Goal: Task Accomplishment & Management: Manage account settings

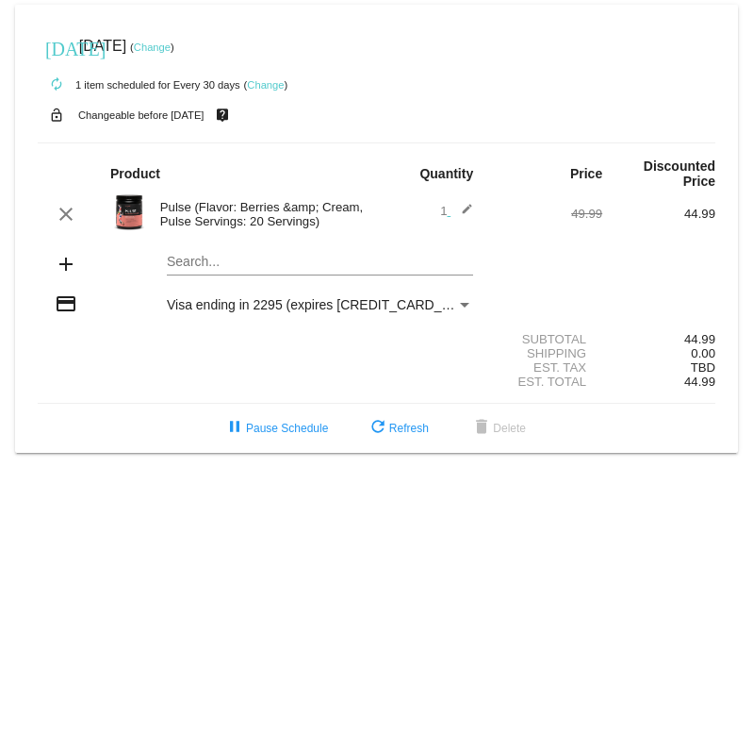
click at [281, 84] on link "Change" at bounding box center [265, 84] width 37 height 11
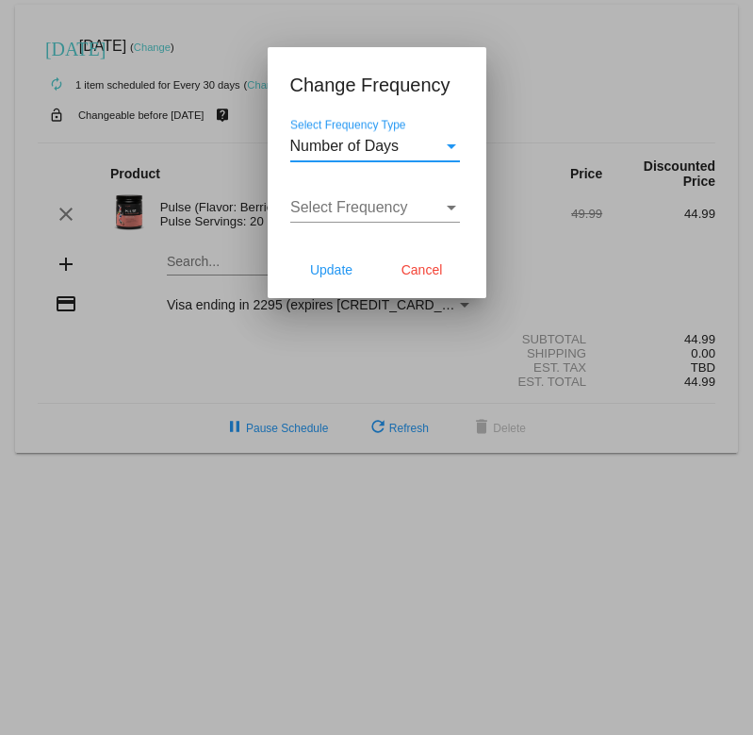
click at [387, 151] on span "Number of Days" at bounding box center [344, 146] width 109 height 16
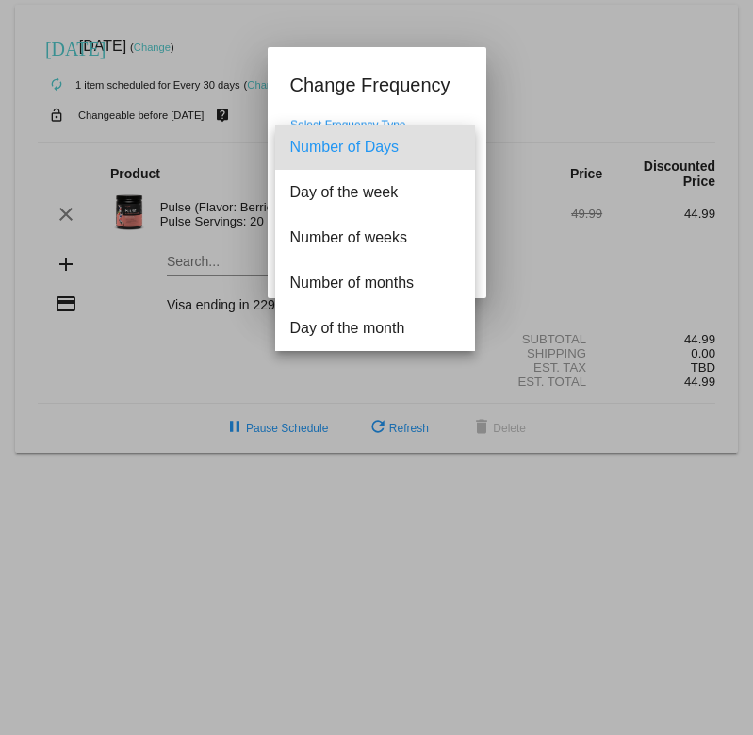
click at [533, 111] on div at bounding box center [376, 367] width 753 height 735
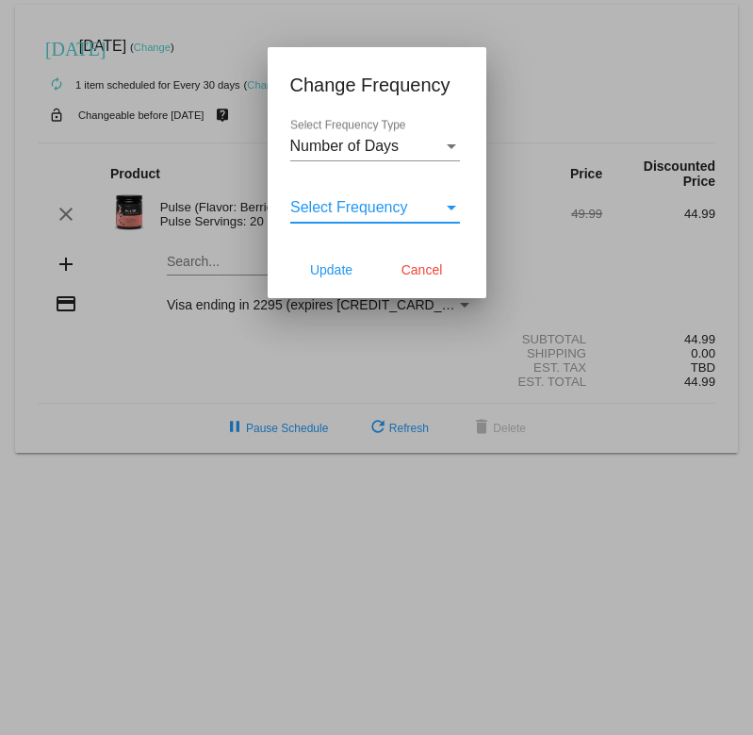
click at [432, 213] on div "Select Frequency" at bounding box center [366, 207] width 153 height 17
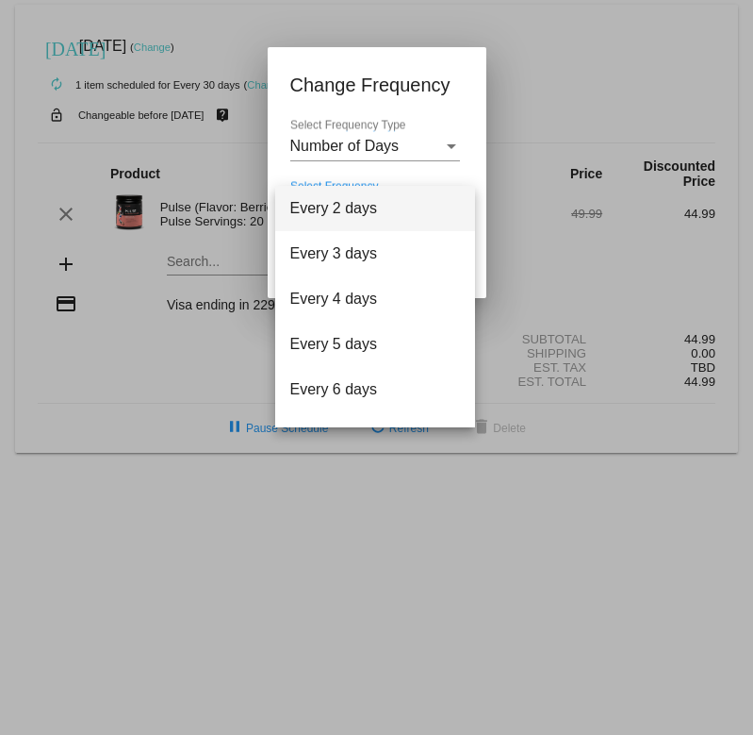
click at [500, 87] on div at bounding box center [376, 367] width 753 height 735
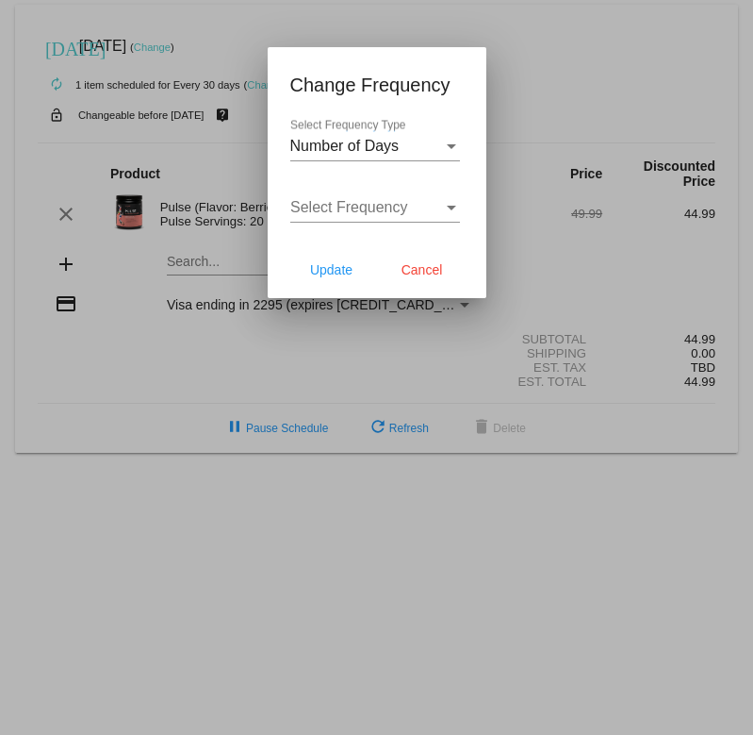
click at [421, 132] on div "Number of Days Select Frequency Type" at bounding box center [375, 140] width 170 height 42
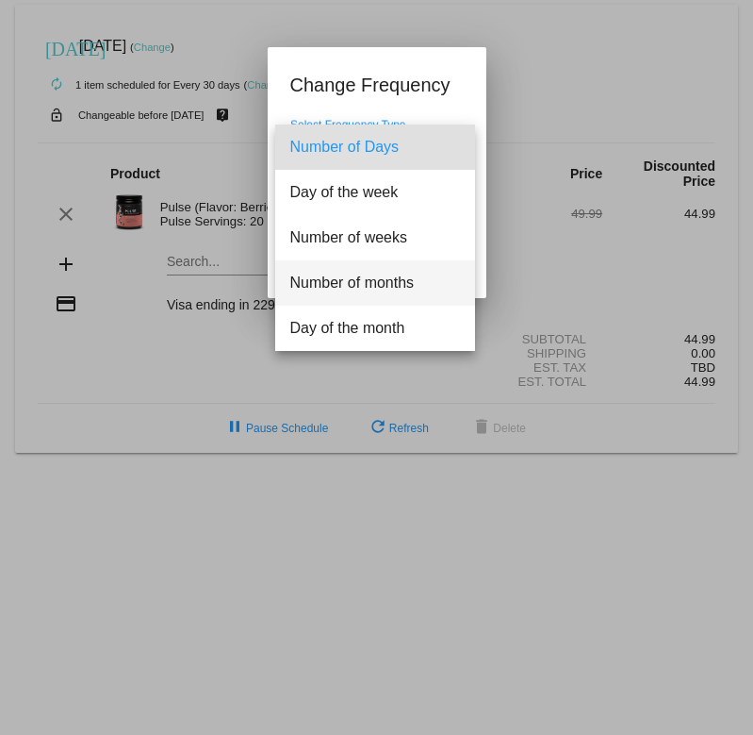
click at [416, 295] on span "Number of months" at bounding box center [375, 282] width 170 height 45
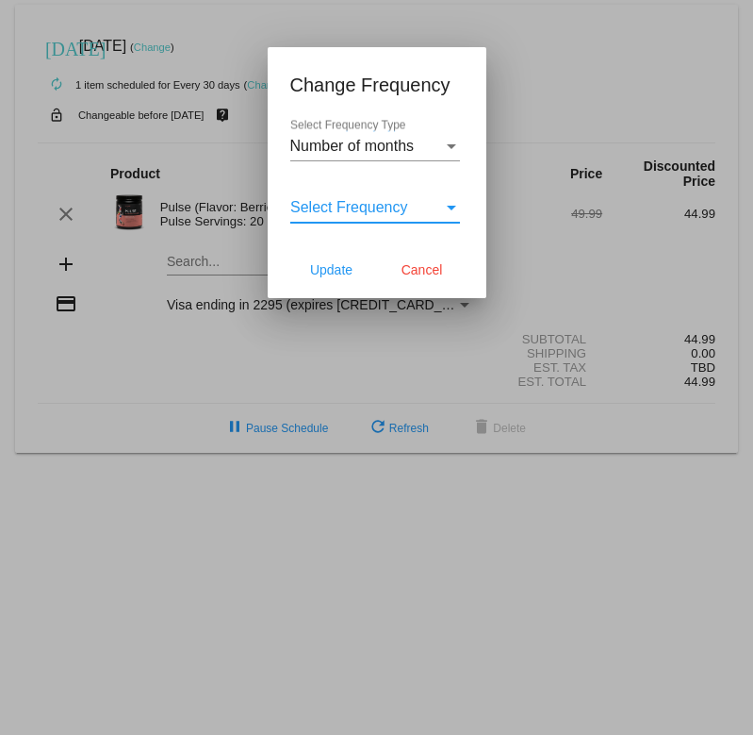
click at [418, 206] on div "Select Frequency" at bounding box center [366, 207] width 153 height 17
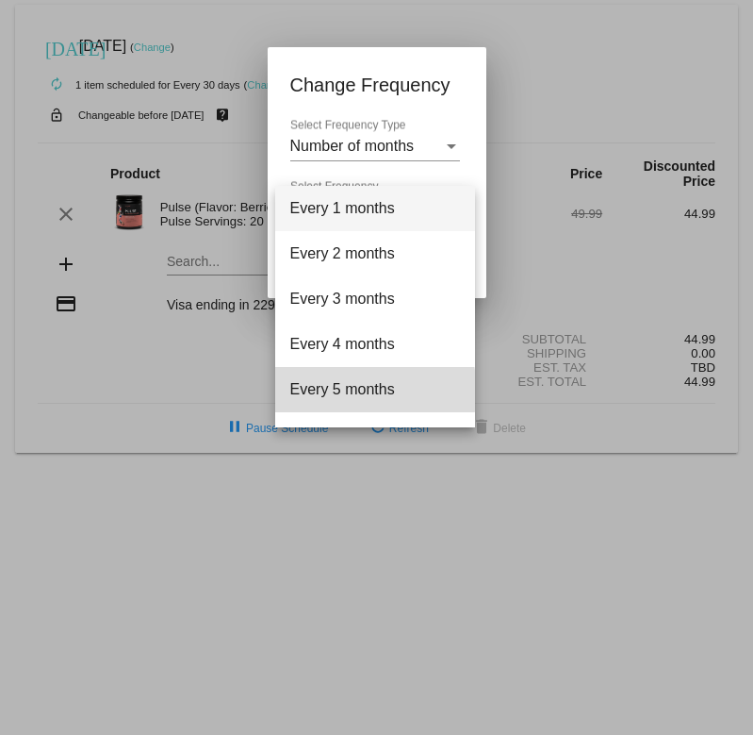
click at [366, 390] on span "Every 5 months" at bounding box center [375, 389] width 170 height 45
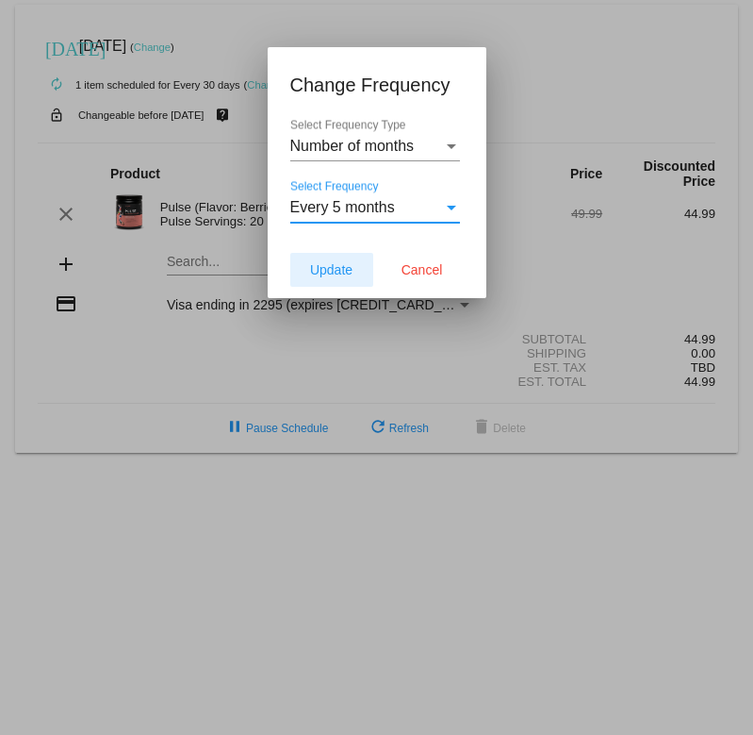
click at [325, 283] on button "Update" at bounding box center [331, 270] width 83 height 34
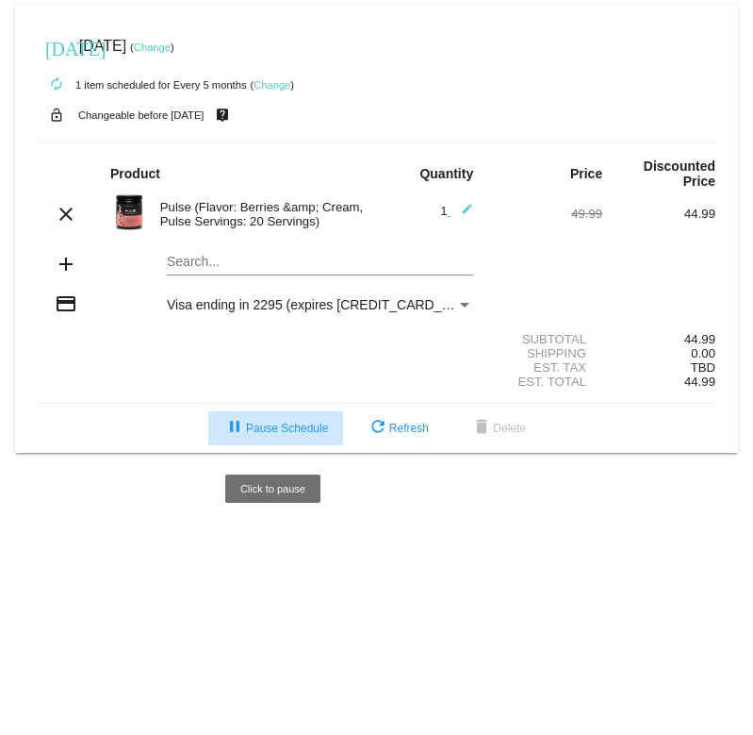
click at [261, 430] on span "pause Pause Schedule" at bounding box center [275, 427] width 105 height 13
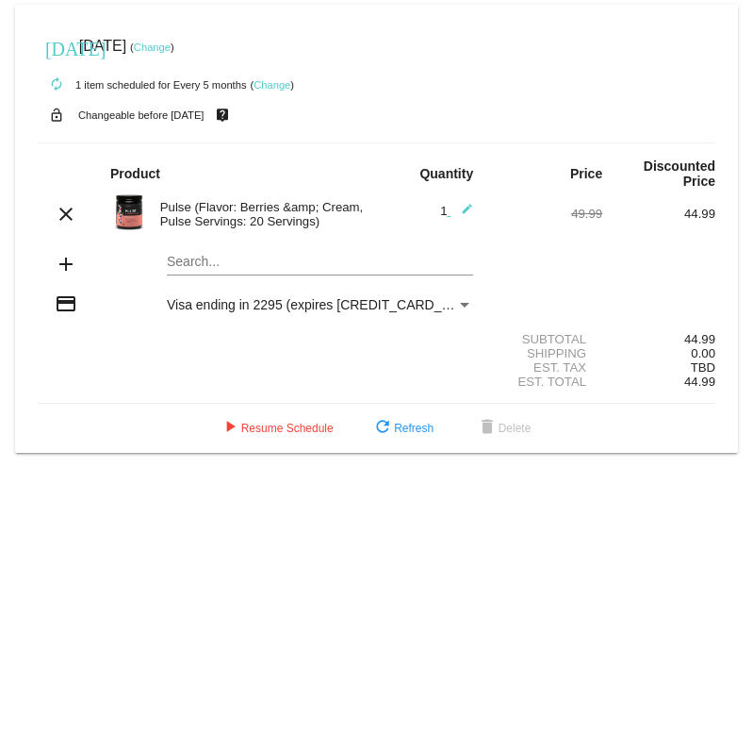
click at [171, 44] on link "Change" at bounding box center [152, 46] width 37 height 11
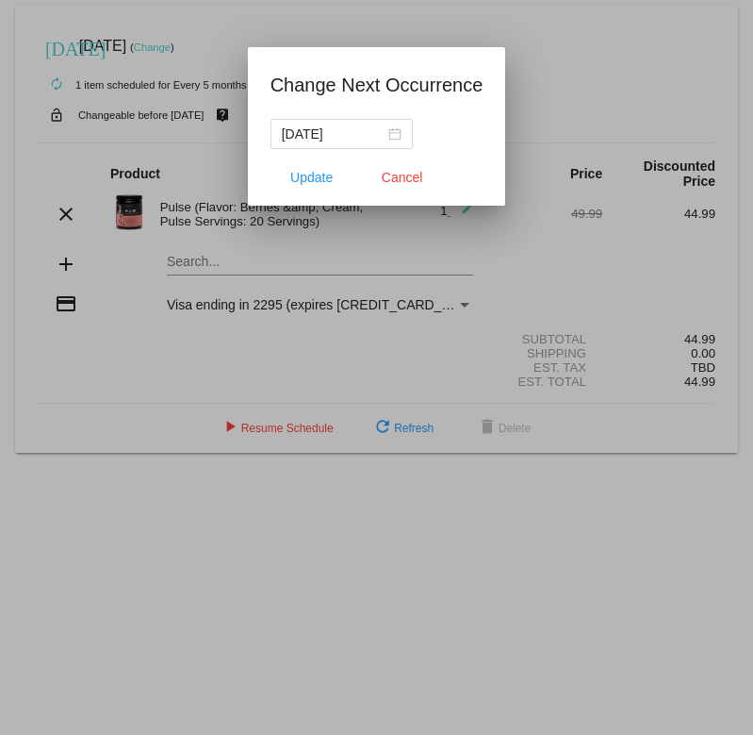
click at [161, 32] on div at bounding box center [376, 367] width 753 height 735
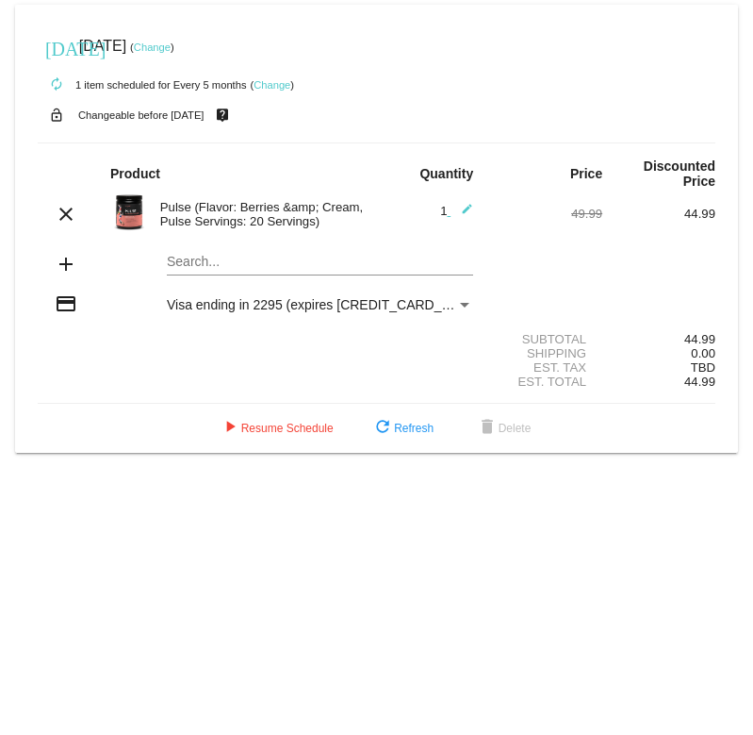
click at [171, 49] on link "Change" at bounding box center [152, 46] width 37 height 11
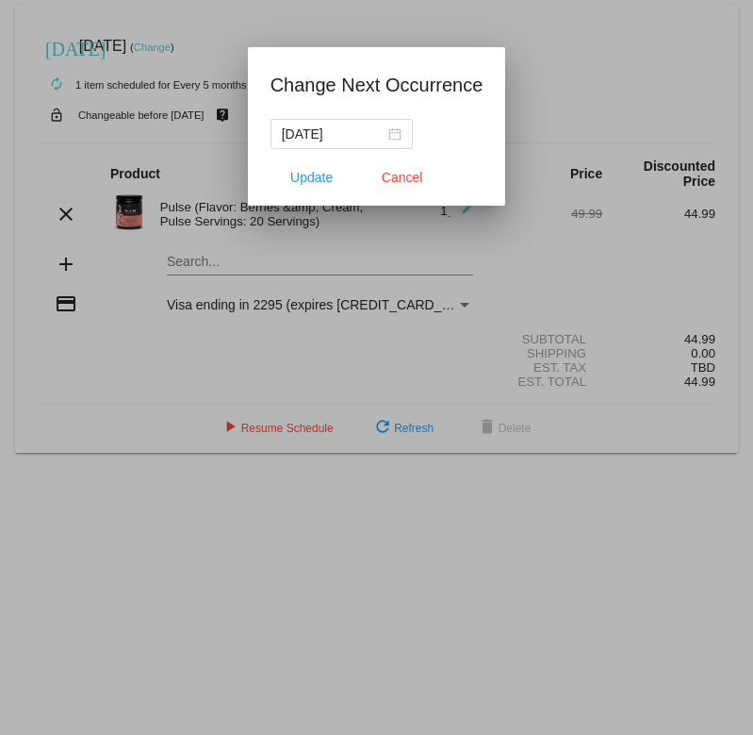
click at [194, 53] on div at bounding box center [376, 367] width 753 height 735
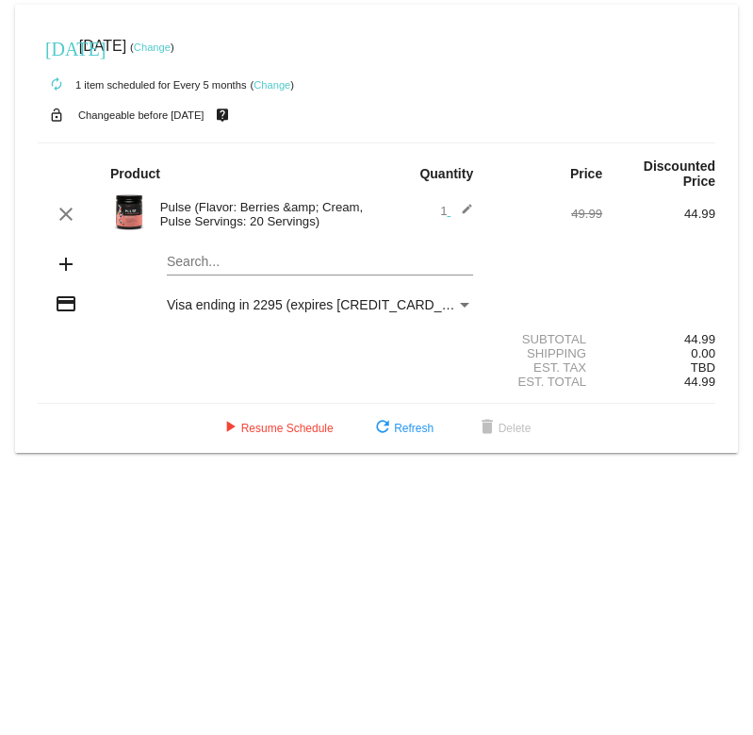
click at [171, 50] on link "Change" at bounding box center [152, 46] width 37 height 11
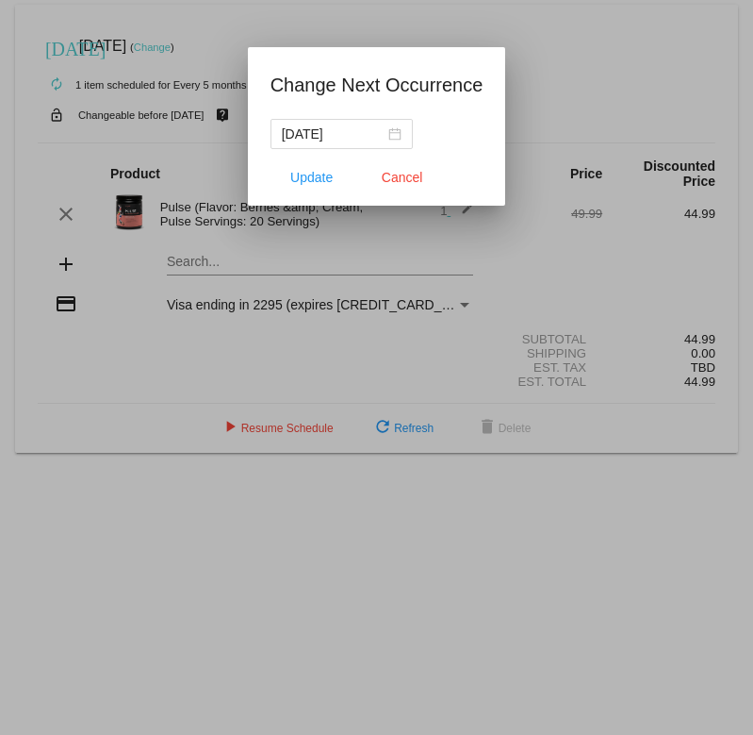
click at [181, 50] on div at bounding box center [376, 367] width 753 height 735
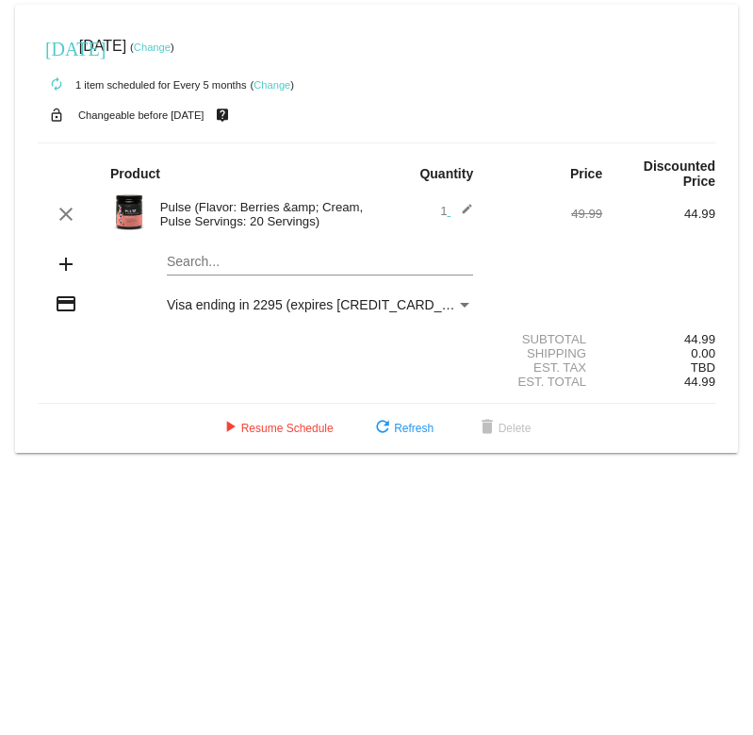
click at [270, 86] on link "Change" at bounding box center [272, 84] width 37 height 11
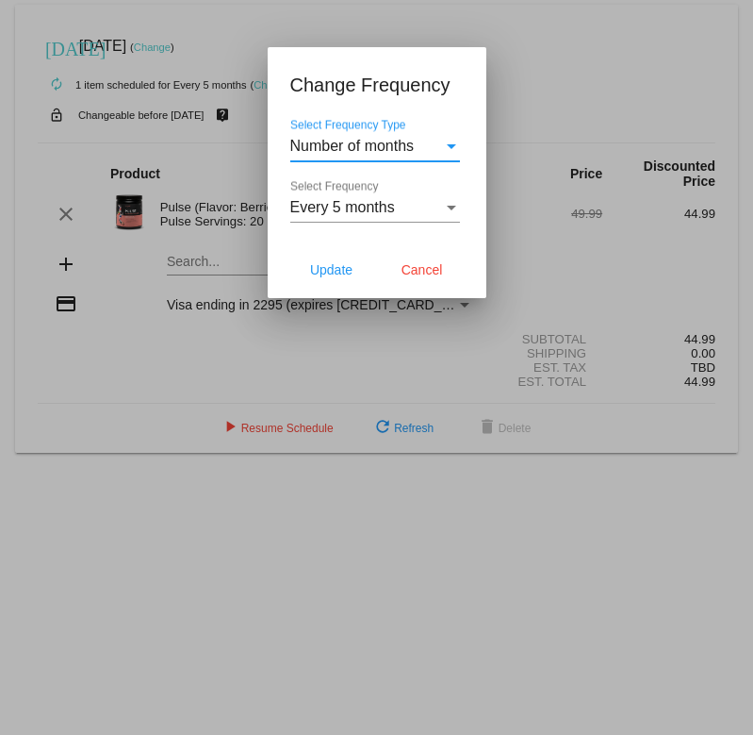
click at [368, 152] on span "Number of months" at bounding box center [352, 146] width 124 height 16
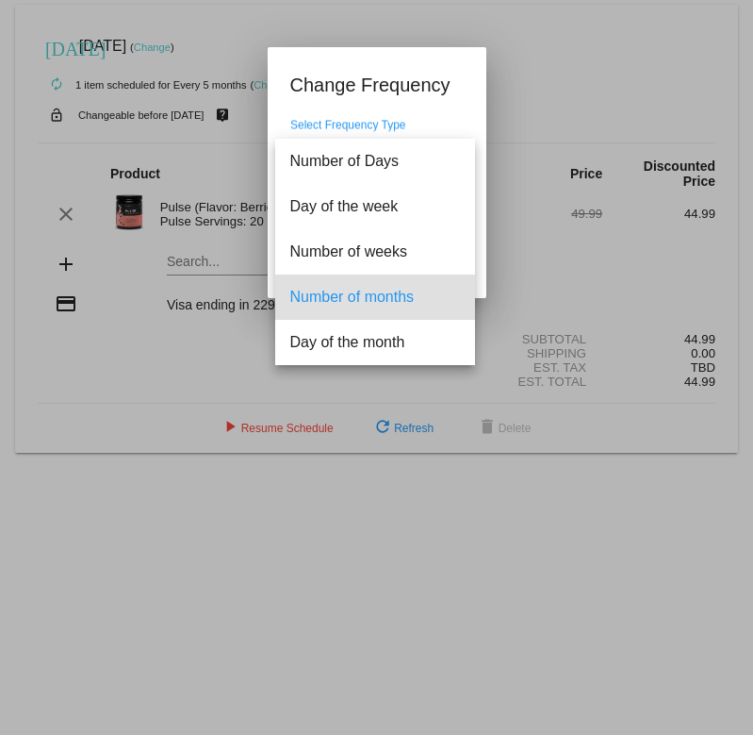
click at [590, 92] on div at bounding box center [376, 367] width 753 height 735
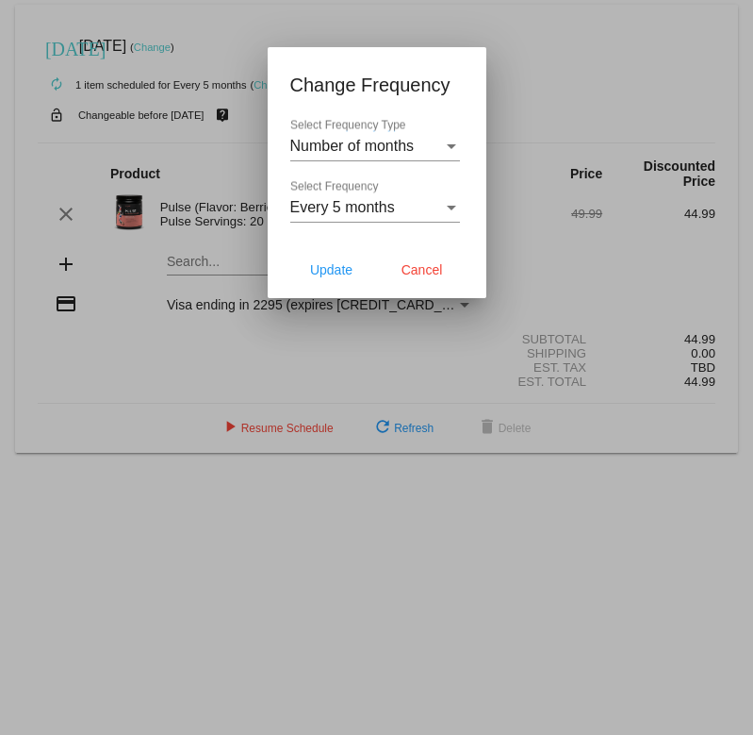
click at [561, 88] on div at bounding box center [376, 367] width 753 height 735
